Goal: Task Accomplishment & Management: Complete application form

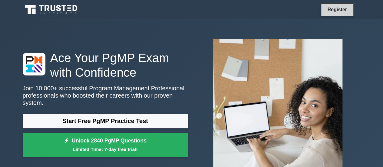
drag, startPoint x: 0, startPoint y: 0, endPoint x: 327, endPoint y: 6, distance: 326.8
click at [327, 6] on link "Register" at bounding box center [336, 10] width 27 height 8
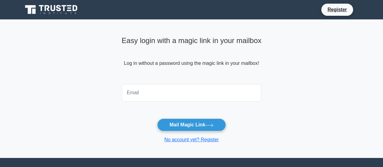
click at [163, 97] on input "email" at bounding box center [192, 93] width 140 height 18
click at [157, 118] on button "Mail Magic Link" at bounding box center [191, 124] width 69 height 13
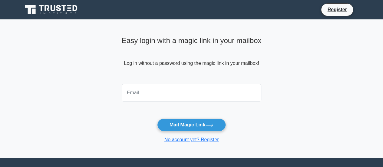
click at [157, 118] on button "Mail Magic Link" at bounding box center [191, 124] width 69 height 13
